Goal: Task Accomplishment & Management: Manage account settings

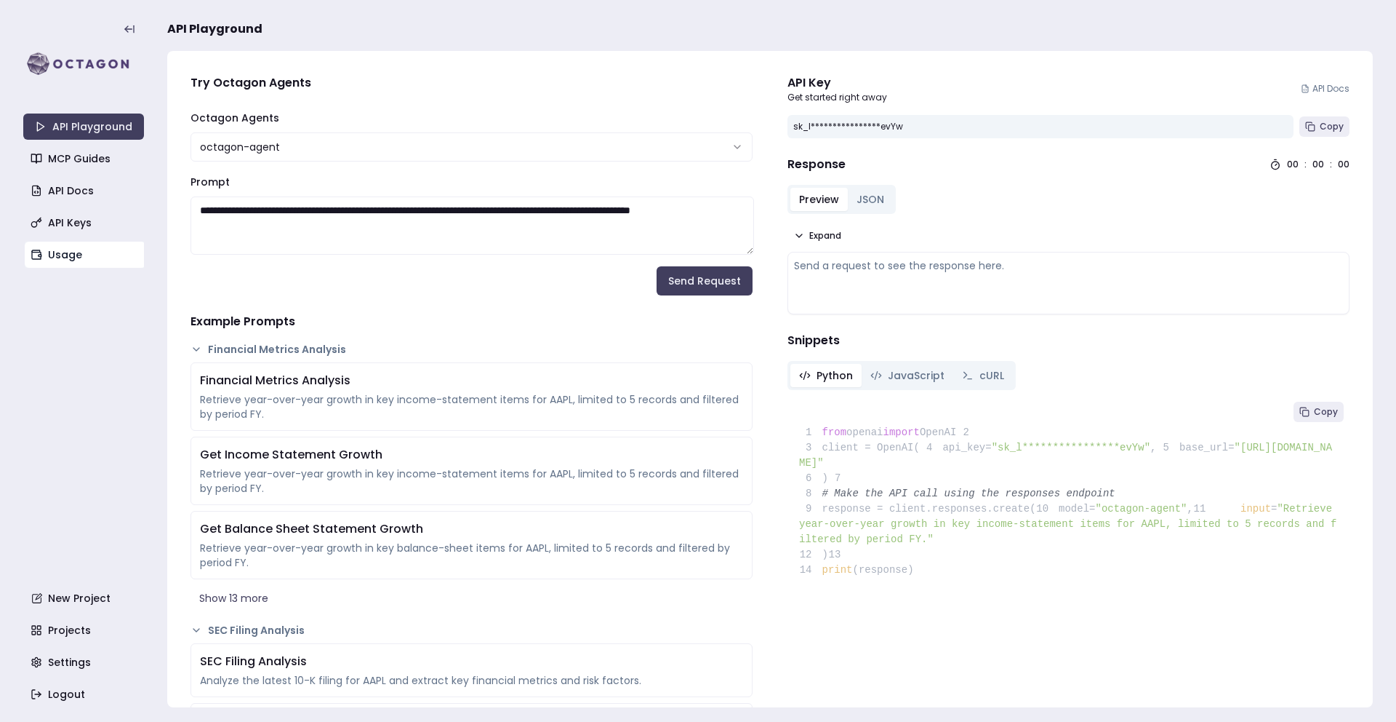
click at [83, 256] on link "Usage" at bounding box center [85, 254] width 121 height 26
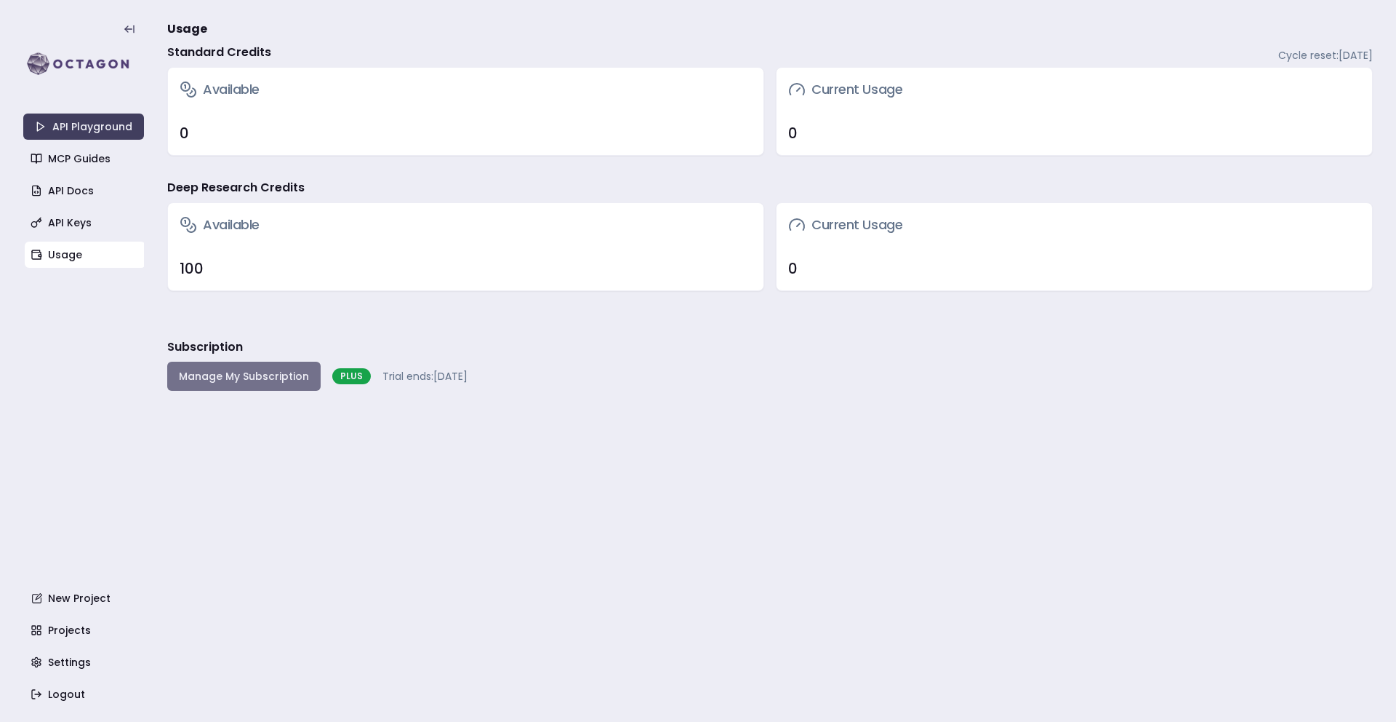
click at [300, 383] on button "Manage My Subscription" at bounding box center [243, 375] width 153 height 29
